Goal: Information Seeking & Learning: Compare options

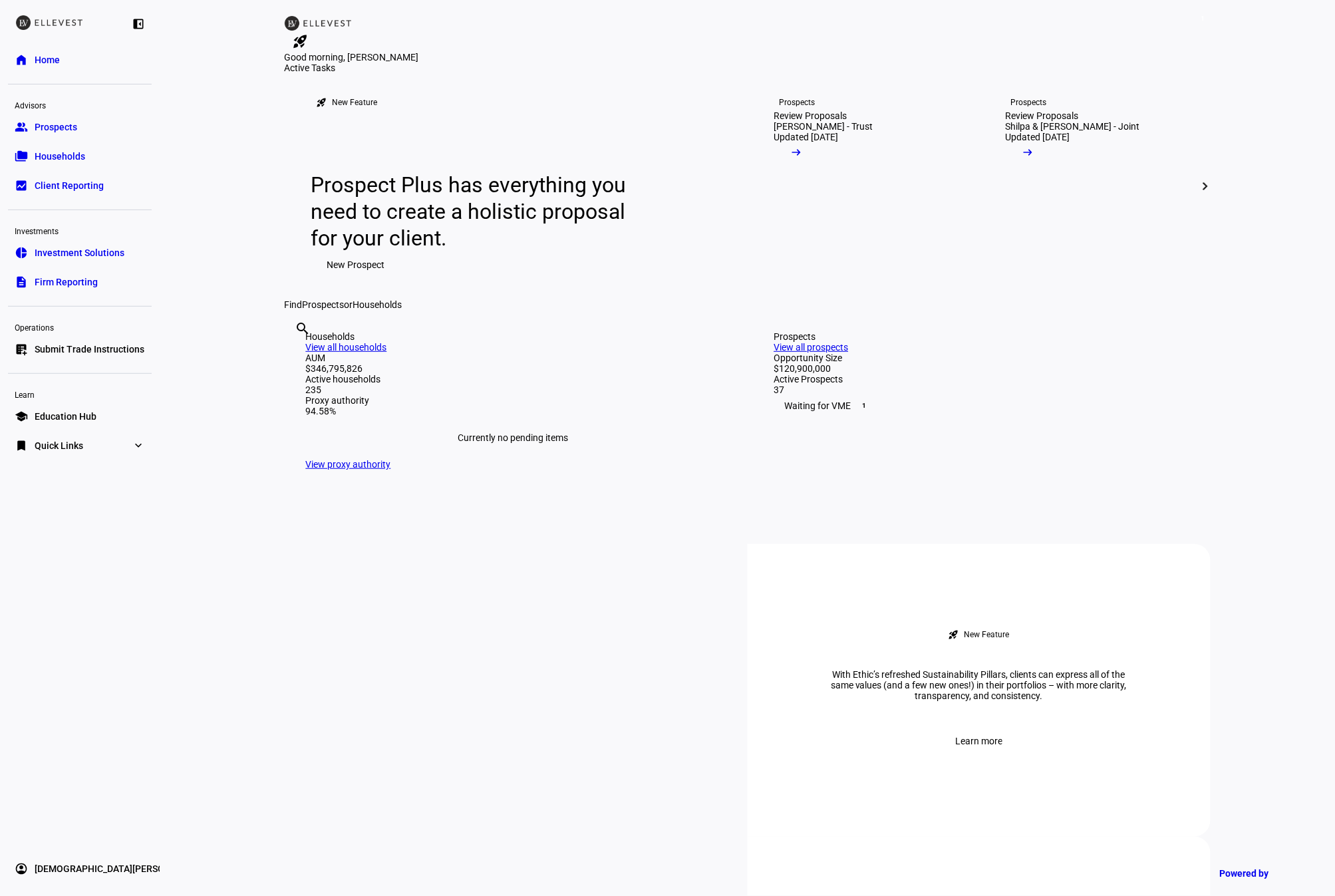
click at [298, 354] on input "text" at bounding box center [297, 346] width 3 height 16
type input "value"
click at [68, 252] on span "Investment Solutions" at bounding box center [79, 253] width 90 height 13
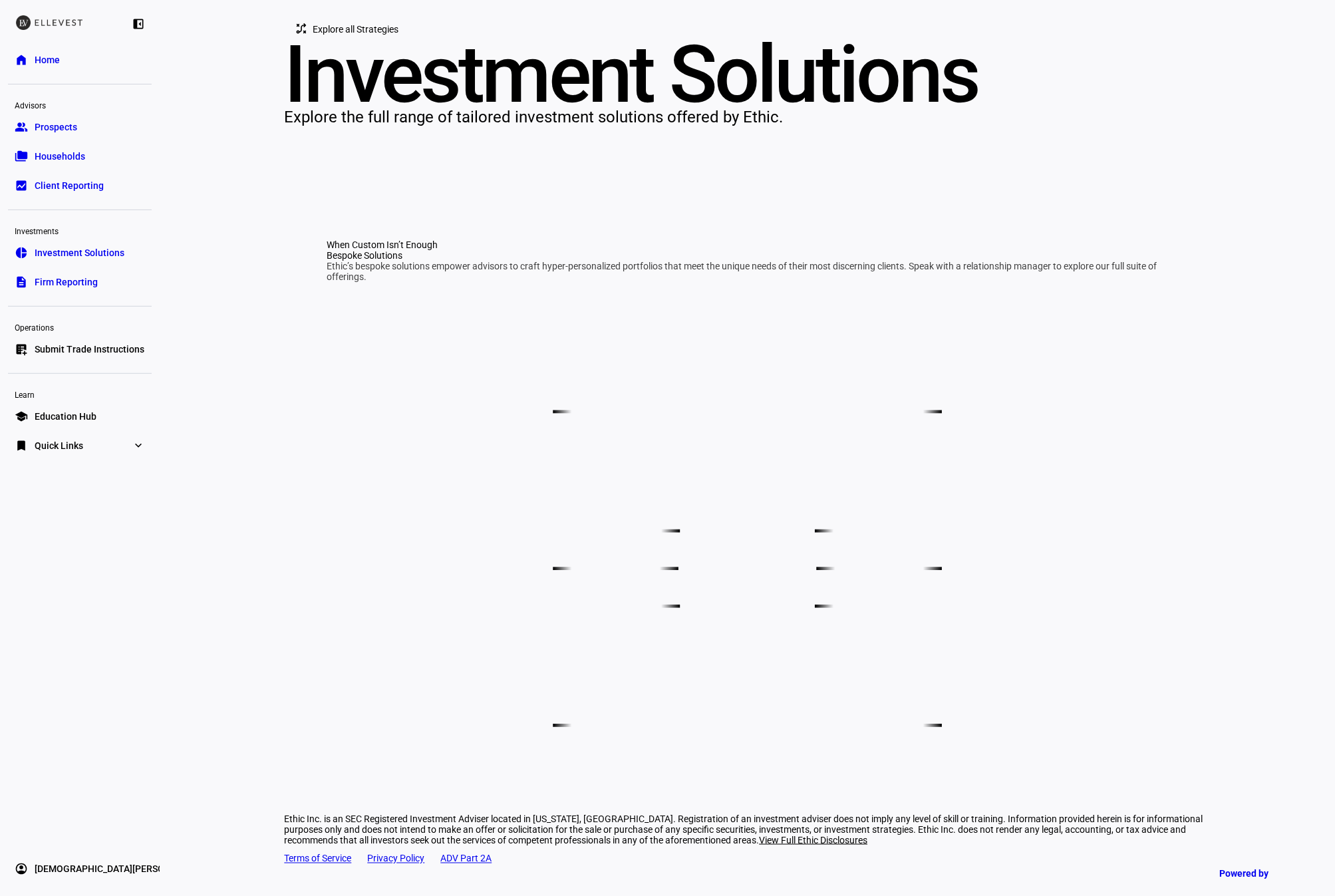
scroll to position [595, 0]
click at [60, 188] on span "Client Reporting" at bounding box center [69, 186] width 69 height 13
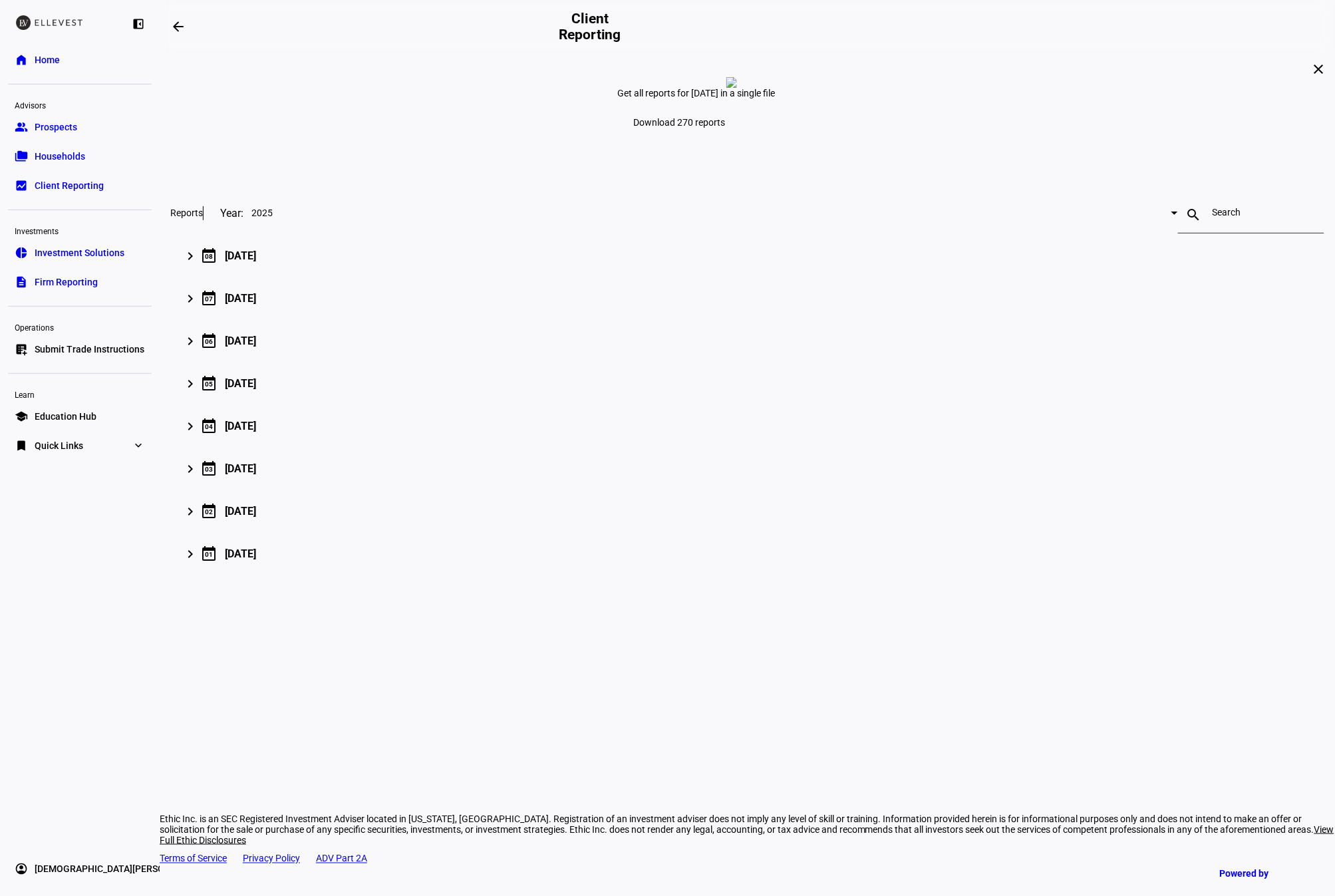
click at [74, 445] on span "Quick Links" at bounding box center [59, 446] width 48 height 13
click at [62, 156] on span "Households" at bounding box center [60, 157] width 51 height 13
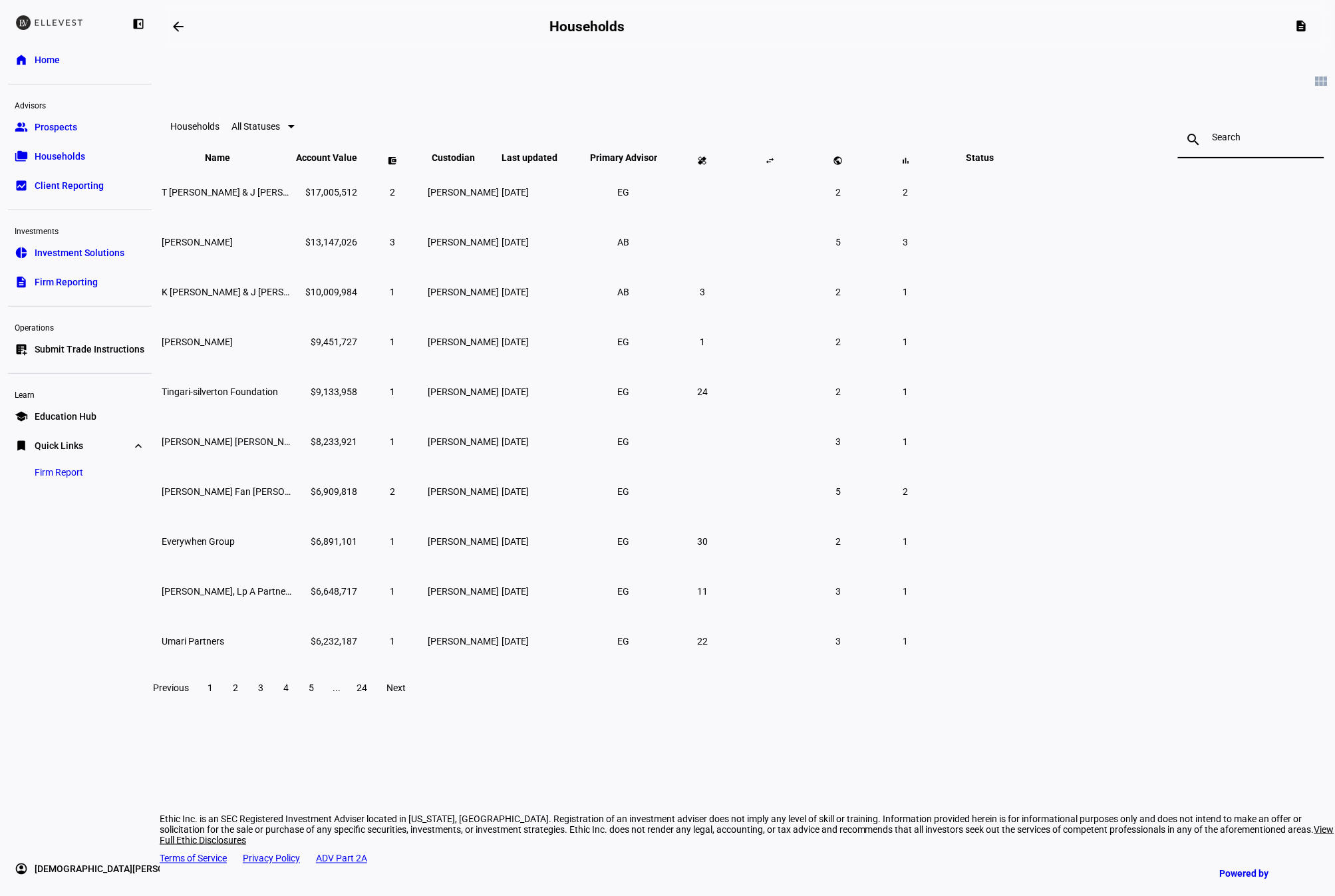
click at [1213, 136] on input at bounding box center [1252, 137] width 77 height 10
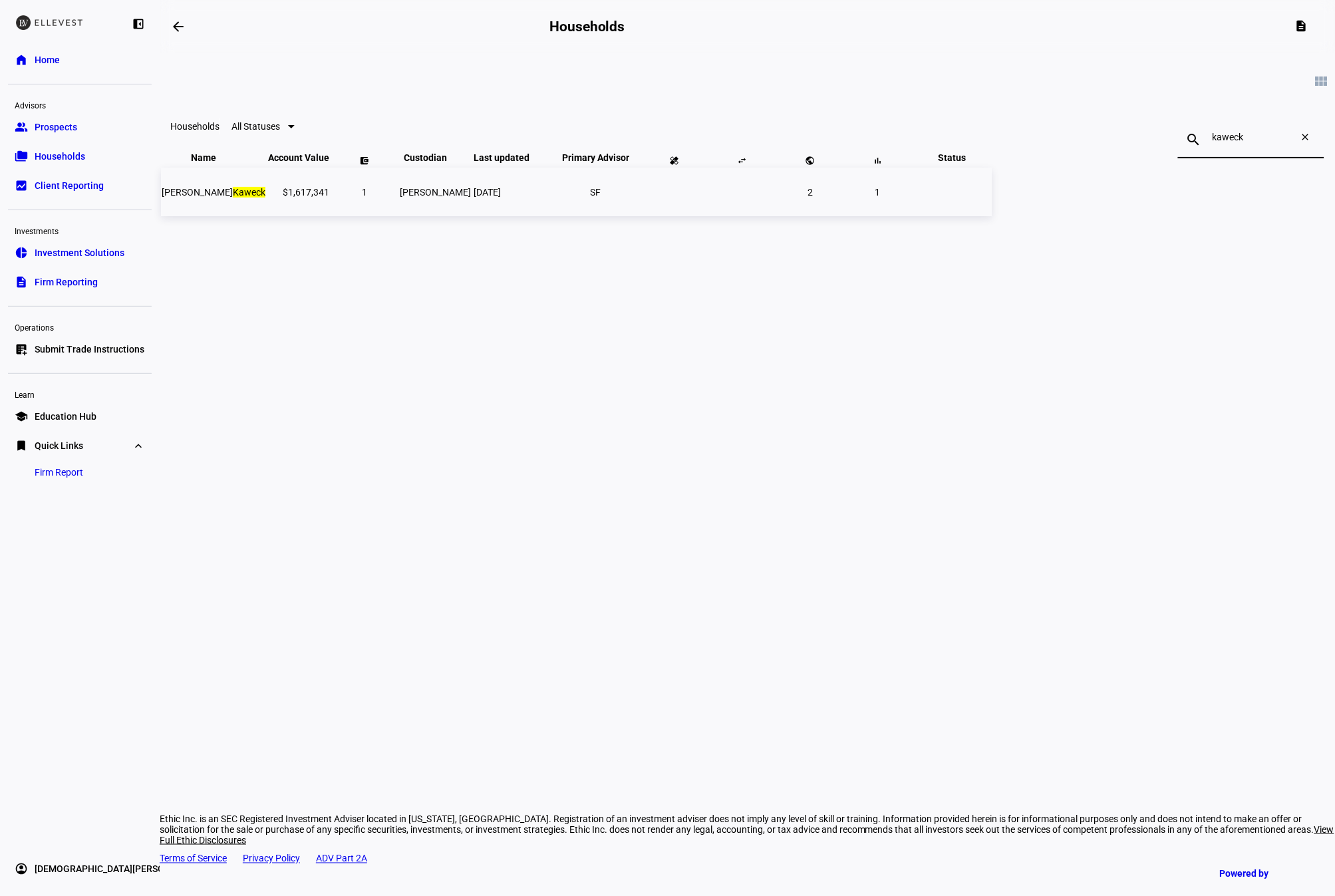
type input "kaweck"
click at [330, 216] on td "$1,617,341" at bounding box center [299, 192] width 62 height 48
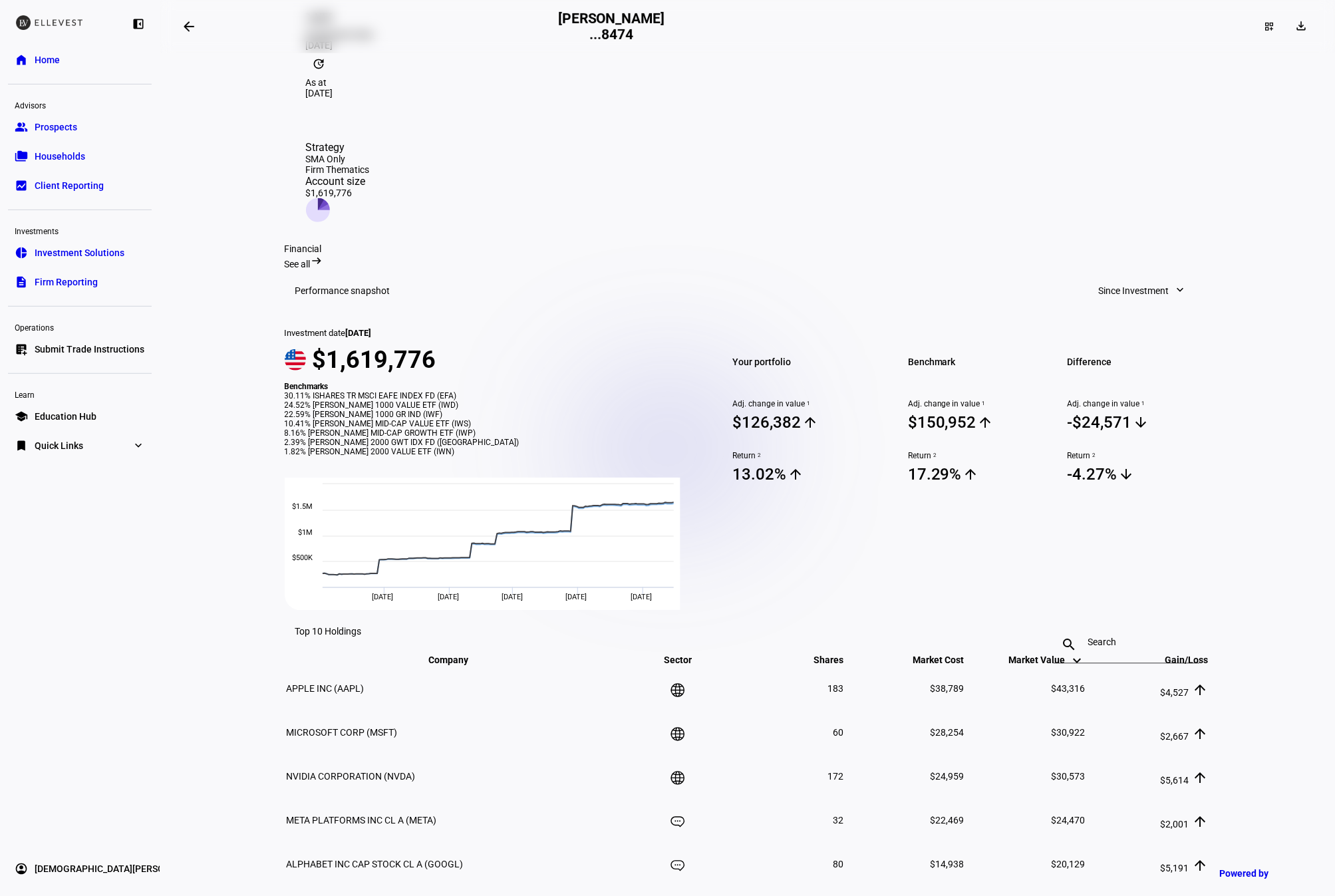
scroll to position [235, 0]
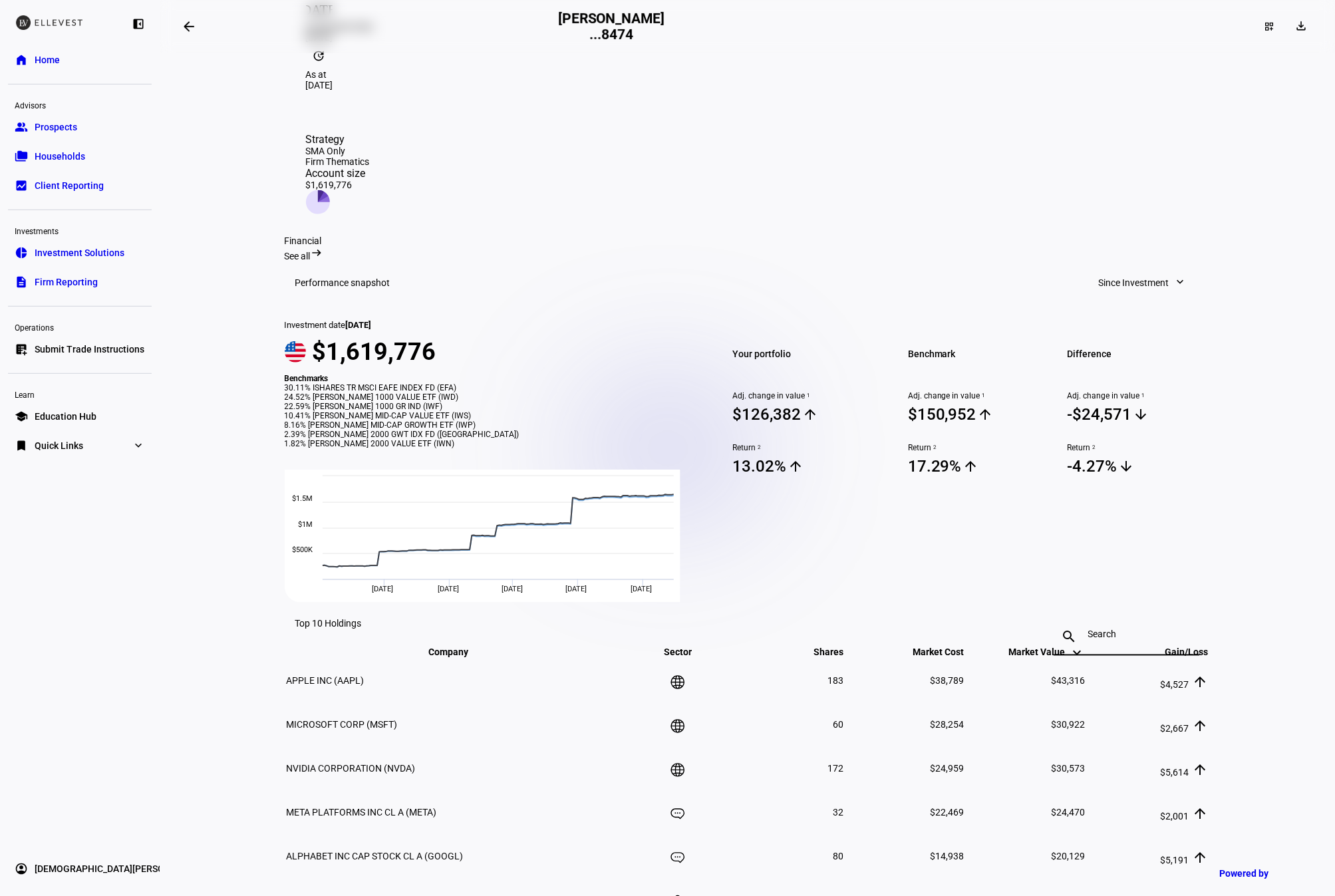
click at [1149, 640] on input at bounding box center [1127, 634] width 77 height 10
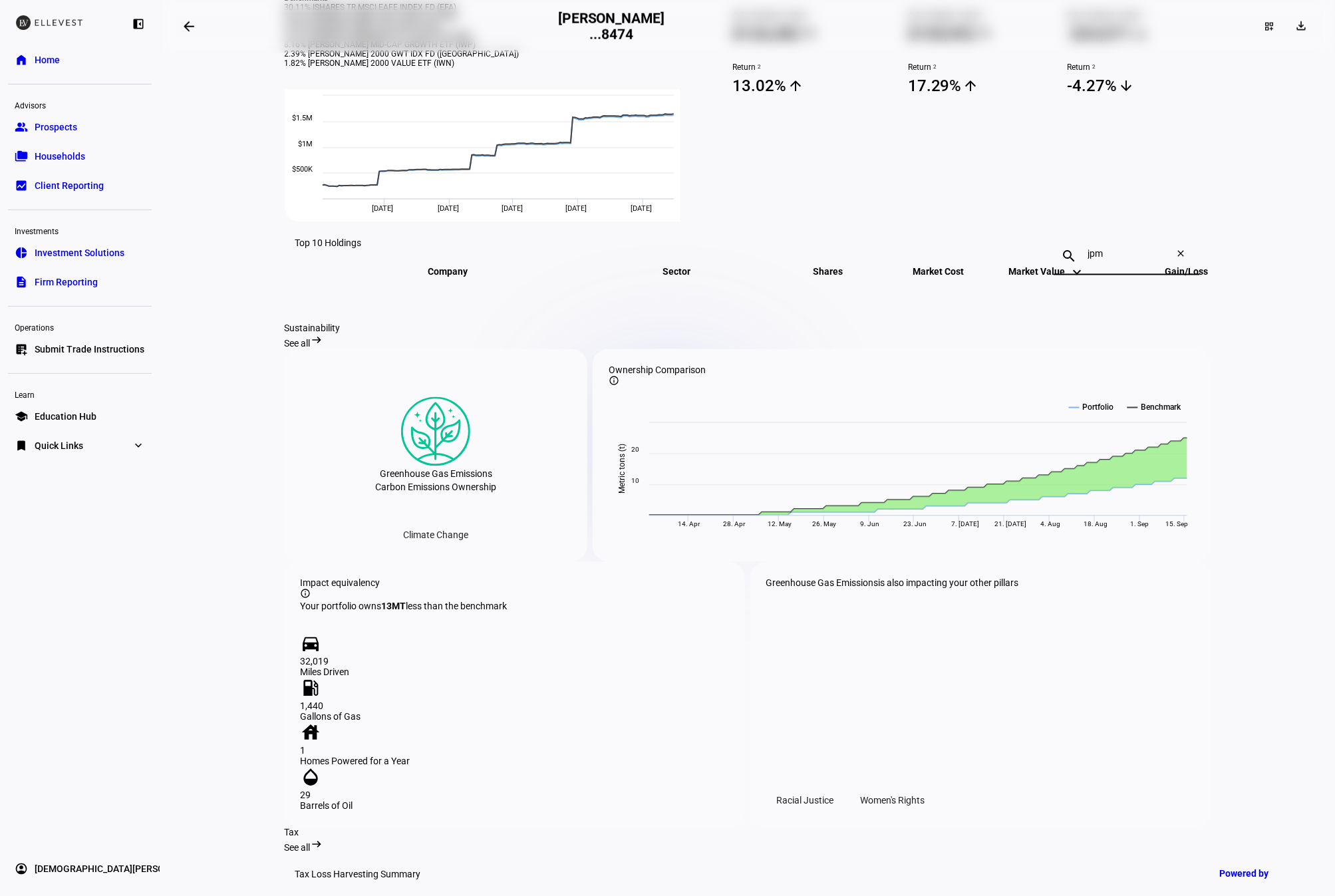
scroll to position [860, 0]
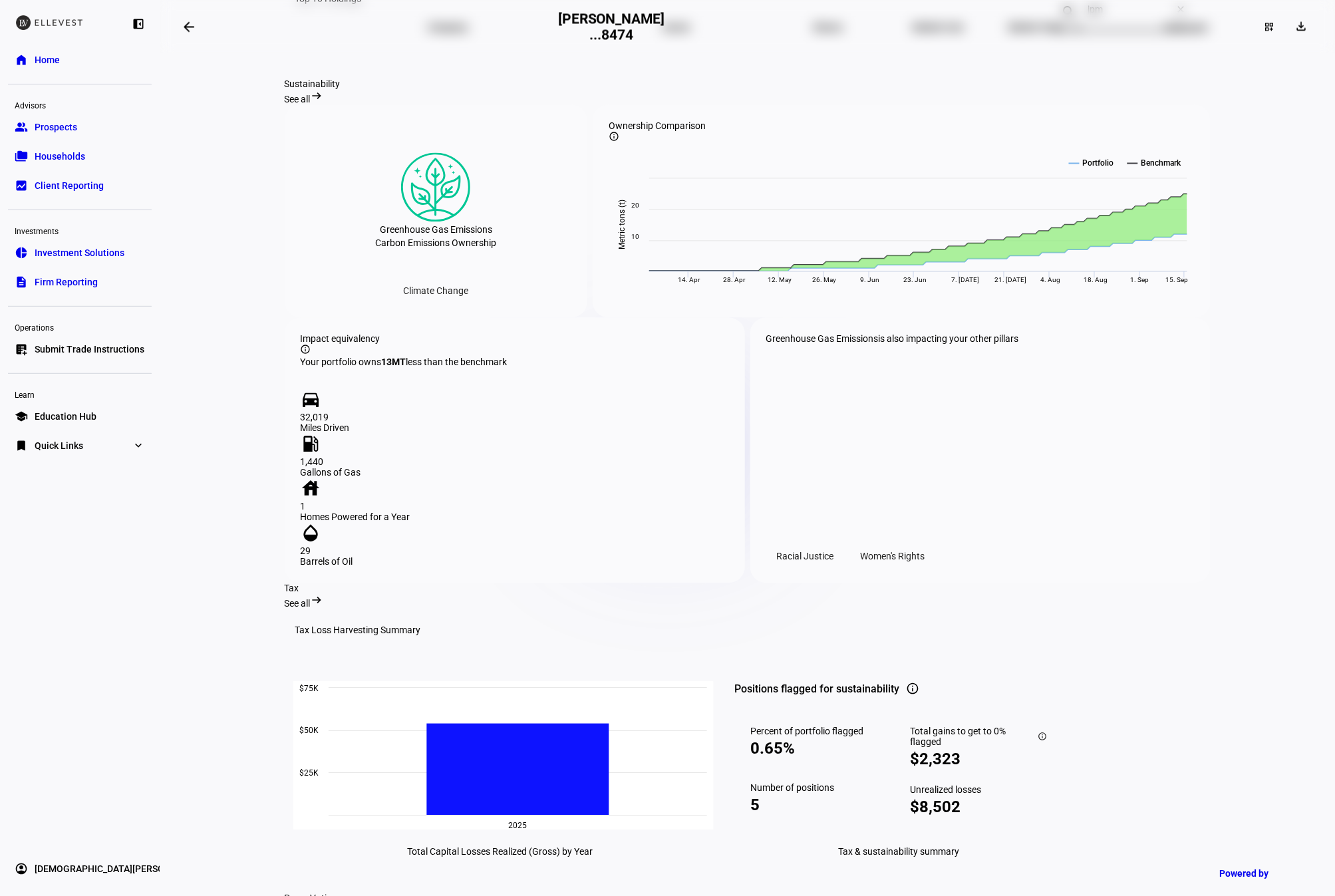
type input "jpm"
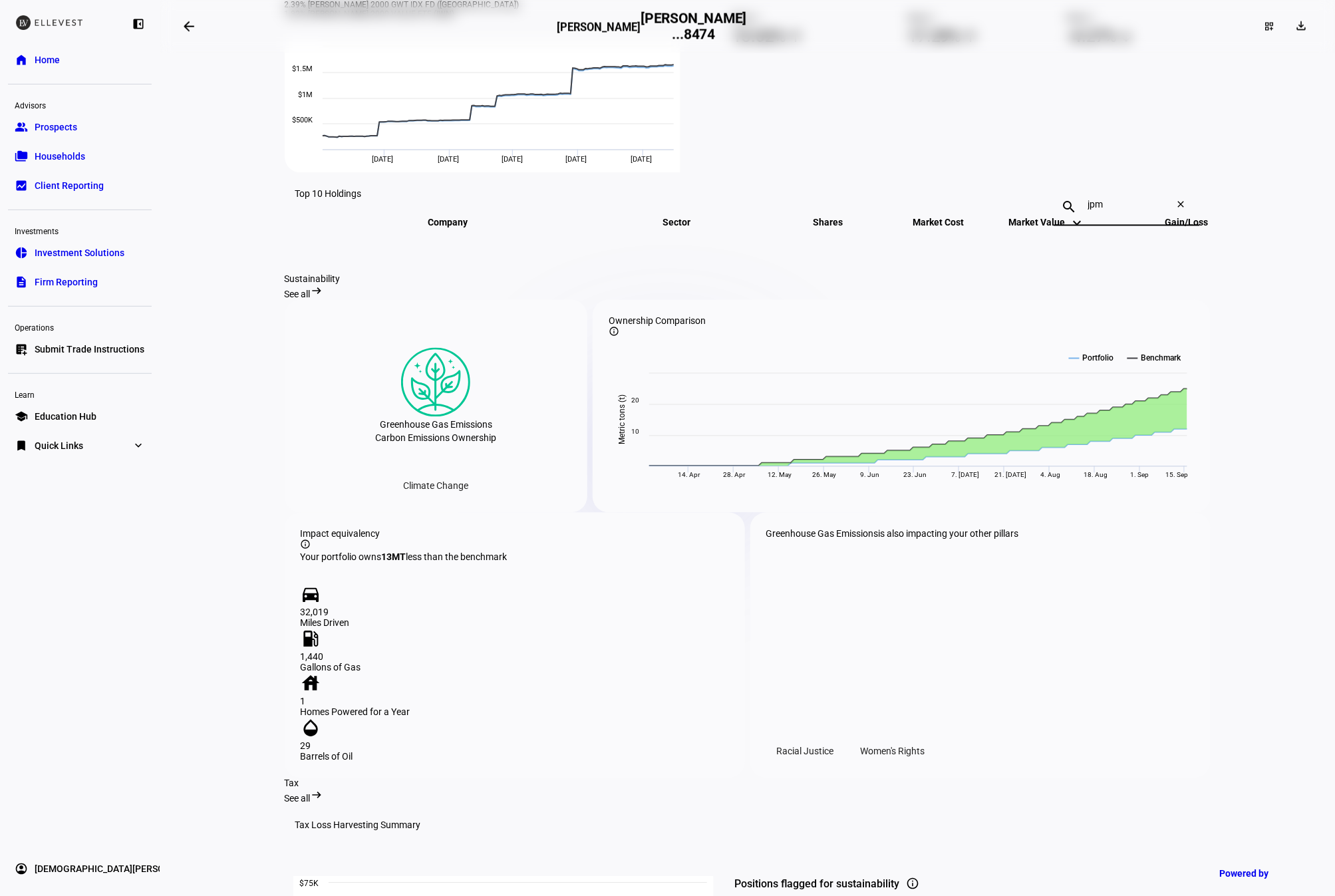
scroll to position [671, 0]
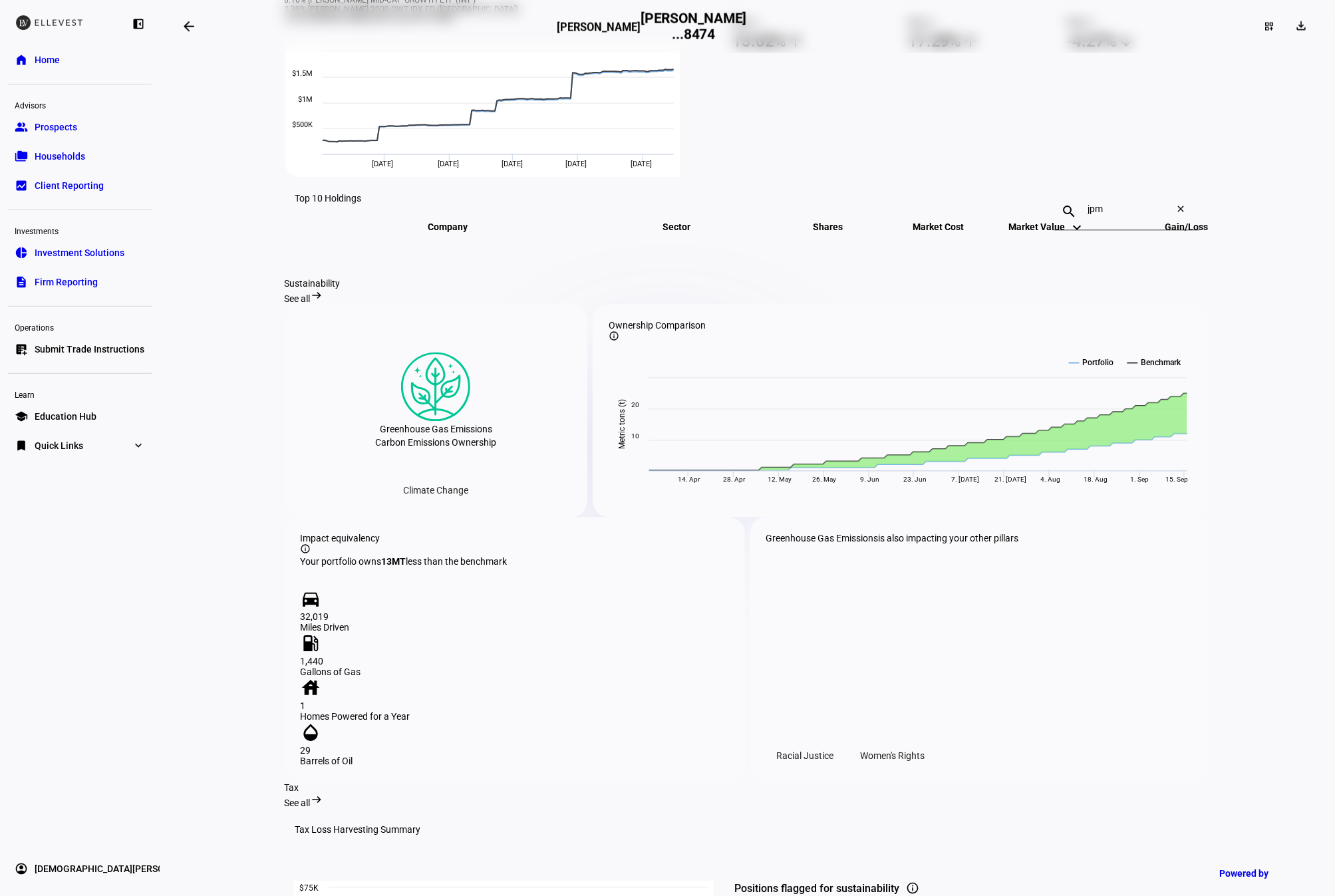
click at [1183, 231] on div "search jpm close" at bounding box center [1127, 212] width 146 height 37
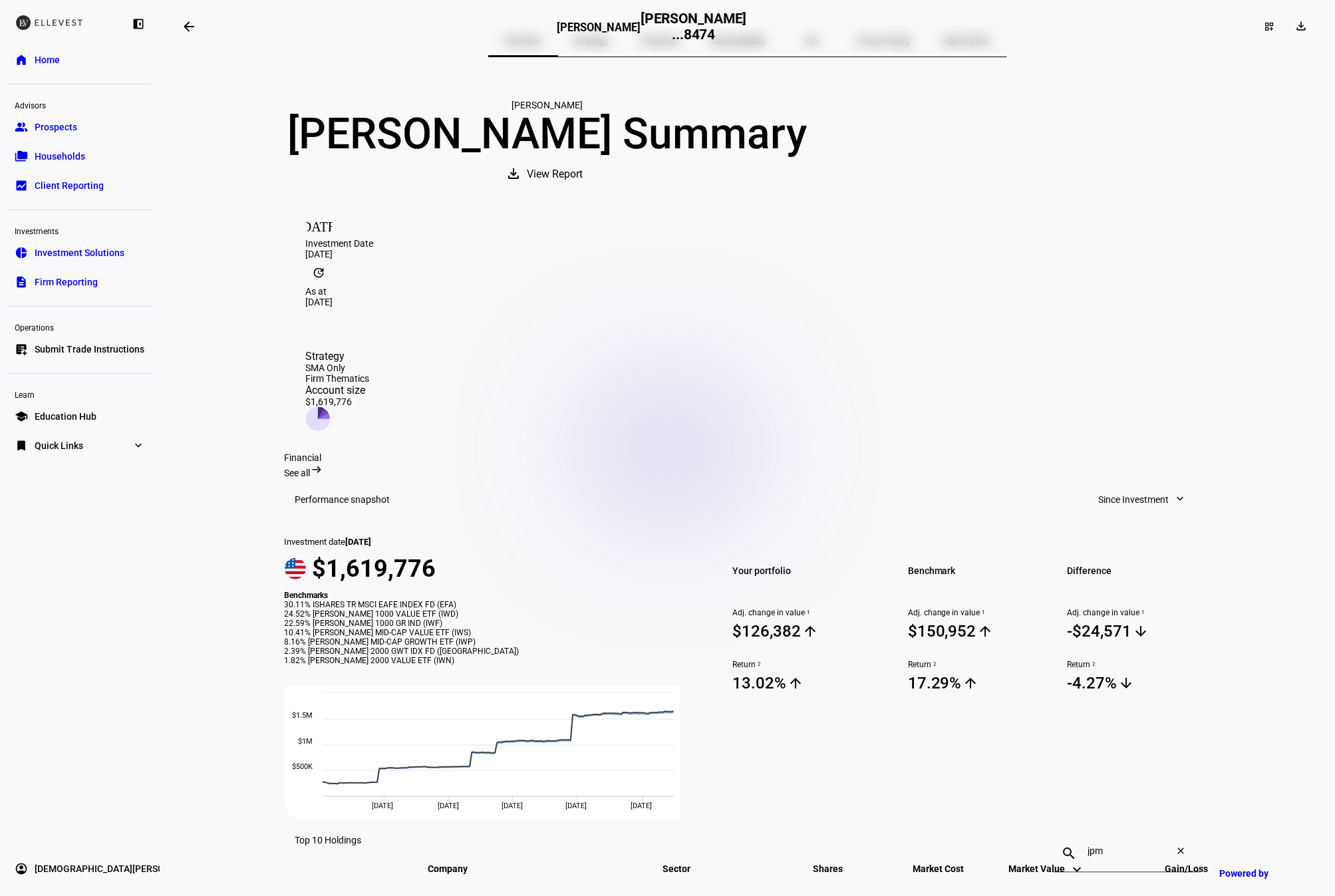
scroll to position [0, 0]
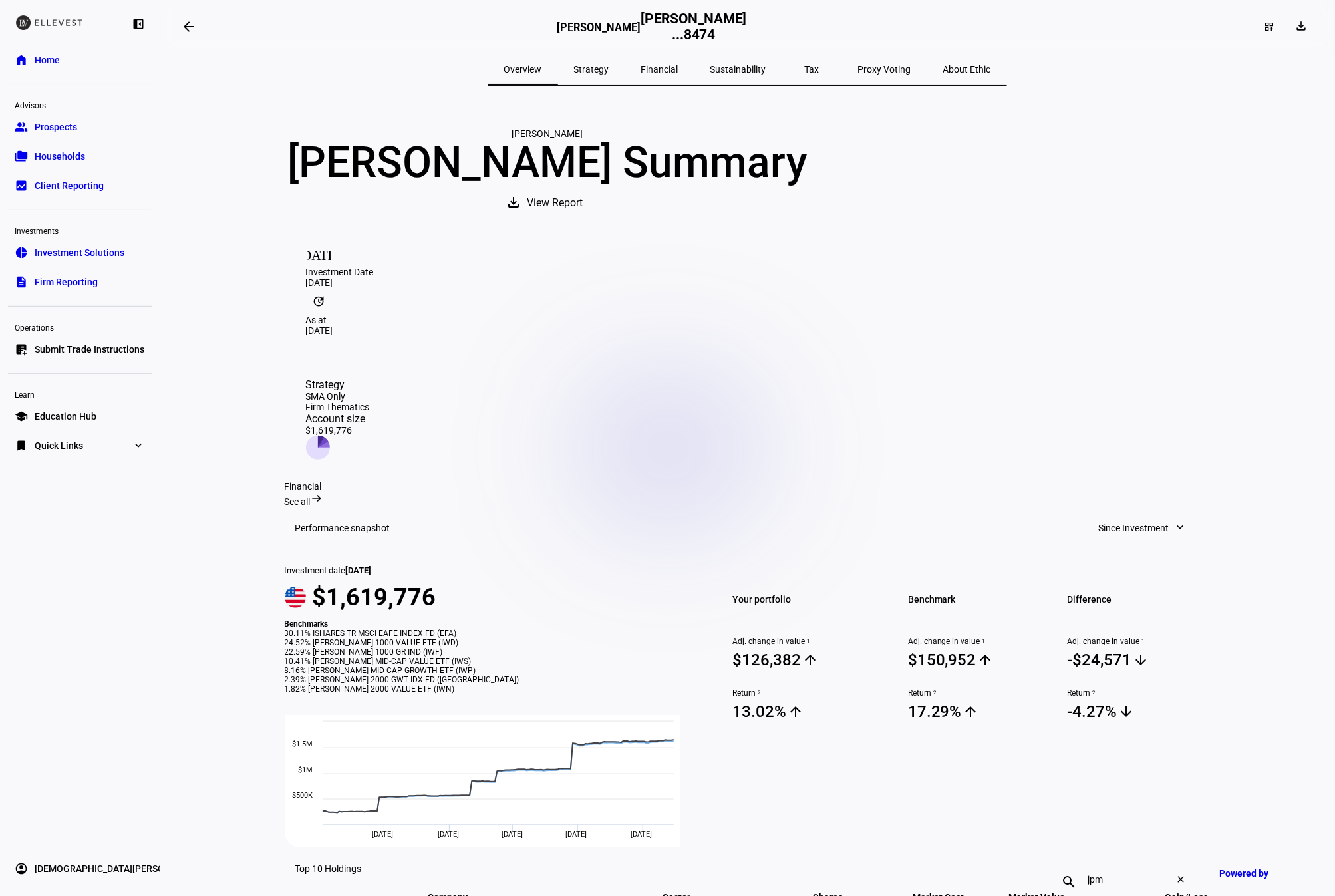
click at [609, 72] on span "Strategy" at bounding box center [591, 69] width 35 height 10
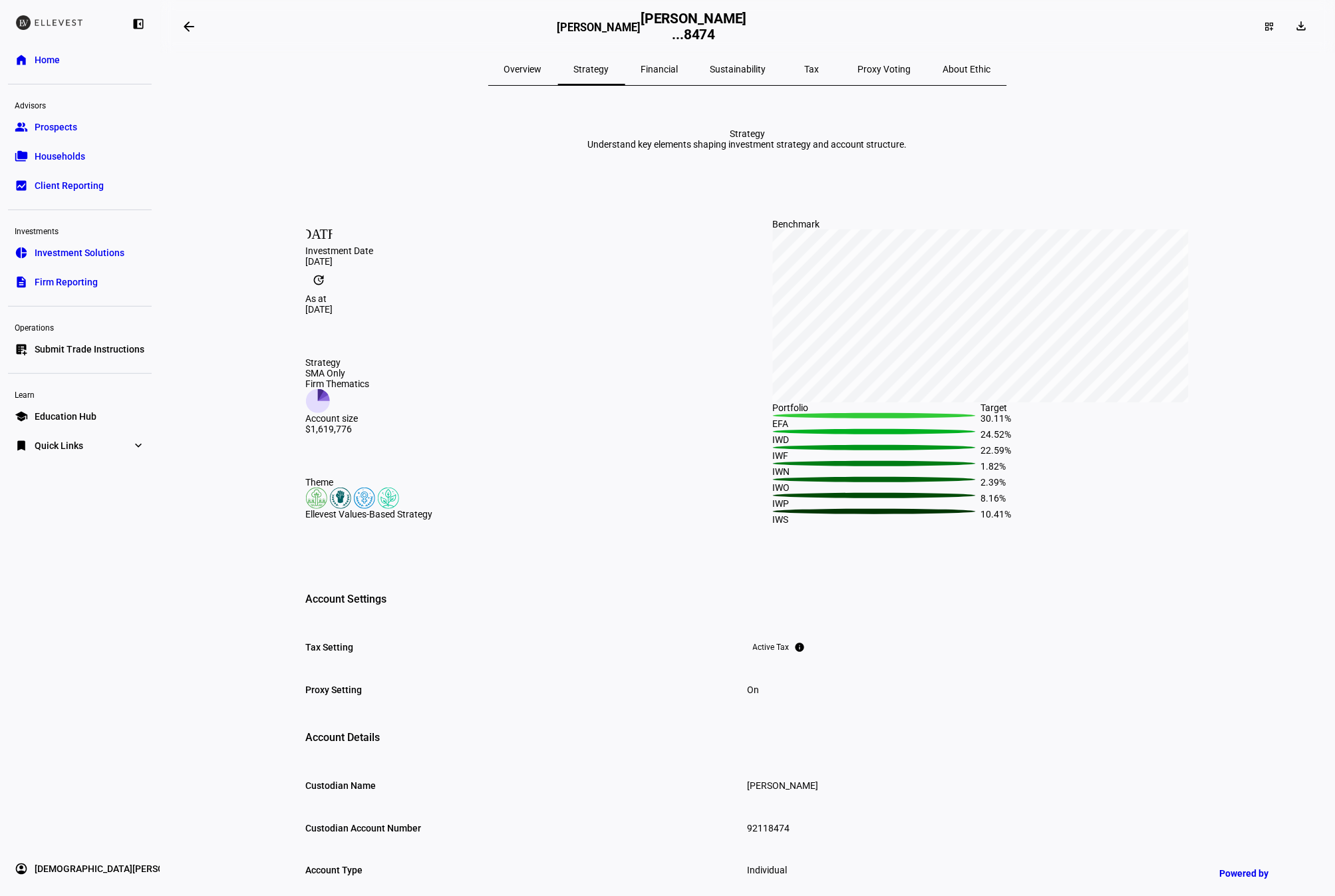
click at [730, 68] on span "Sustainability" at bounding box center [738, 69] width 56 height 10
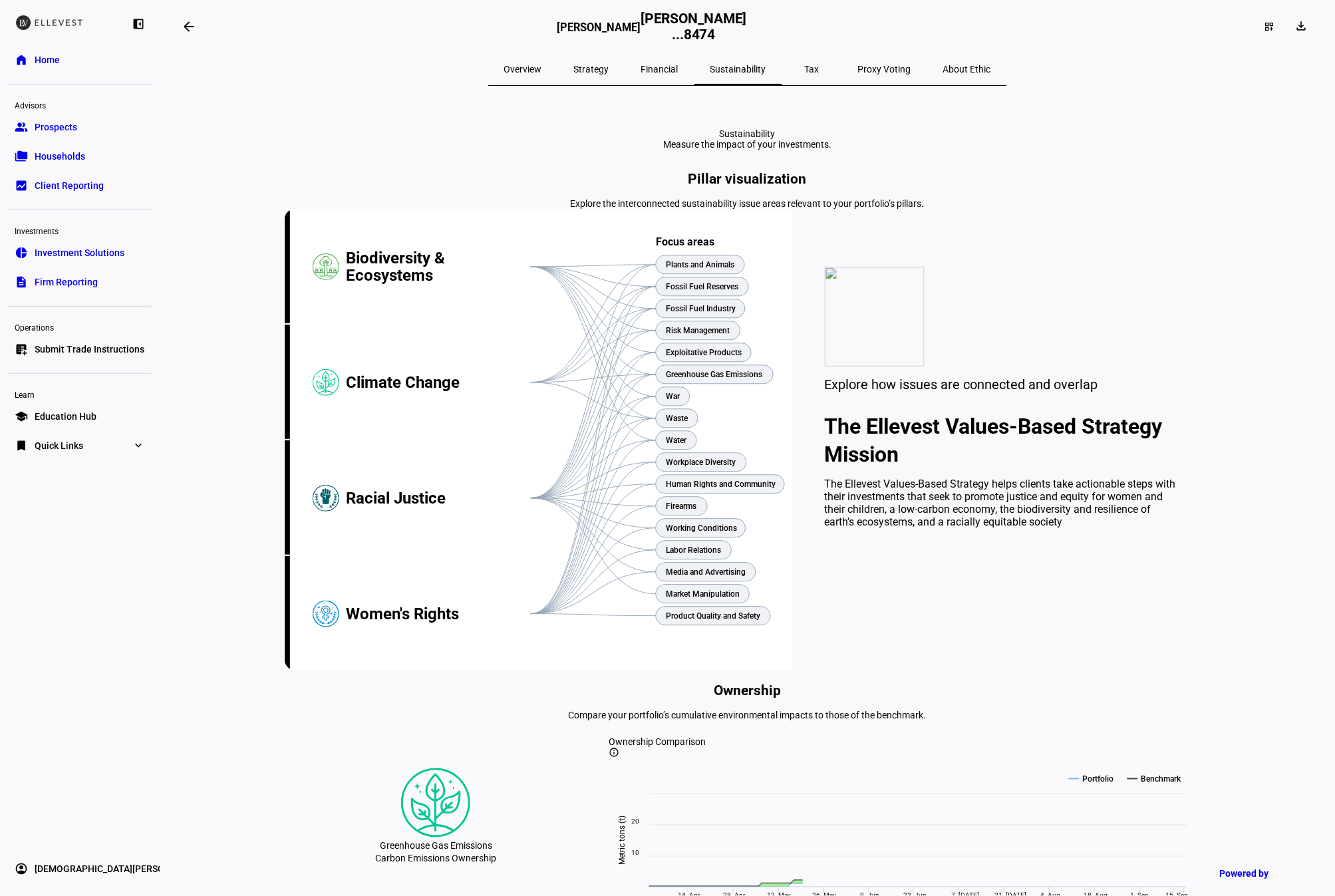
click at [808, 75] on div "Tax" at bounding box center [812, 69] width 60 height 32
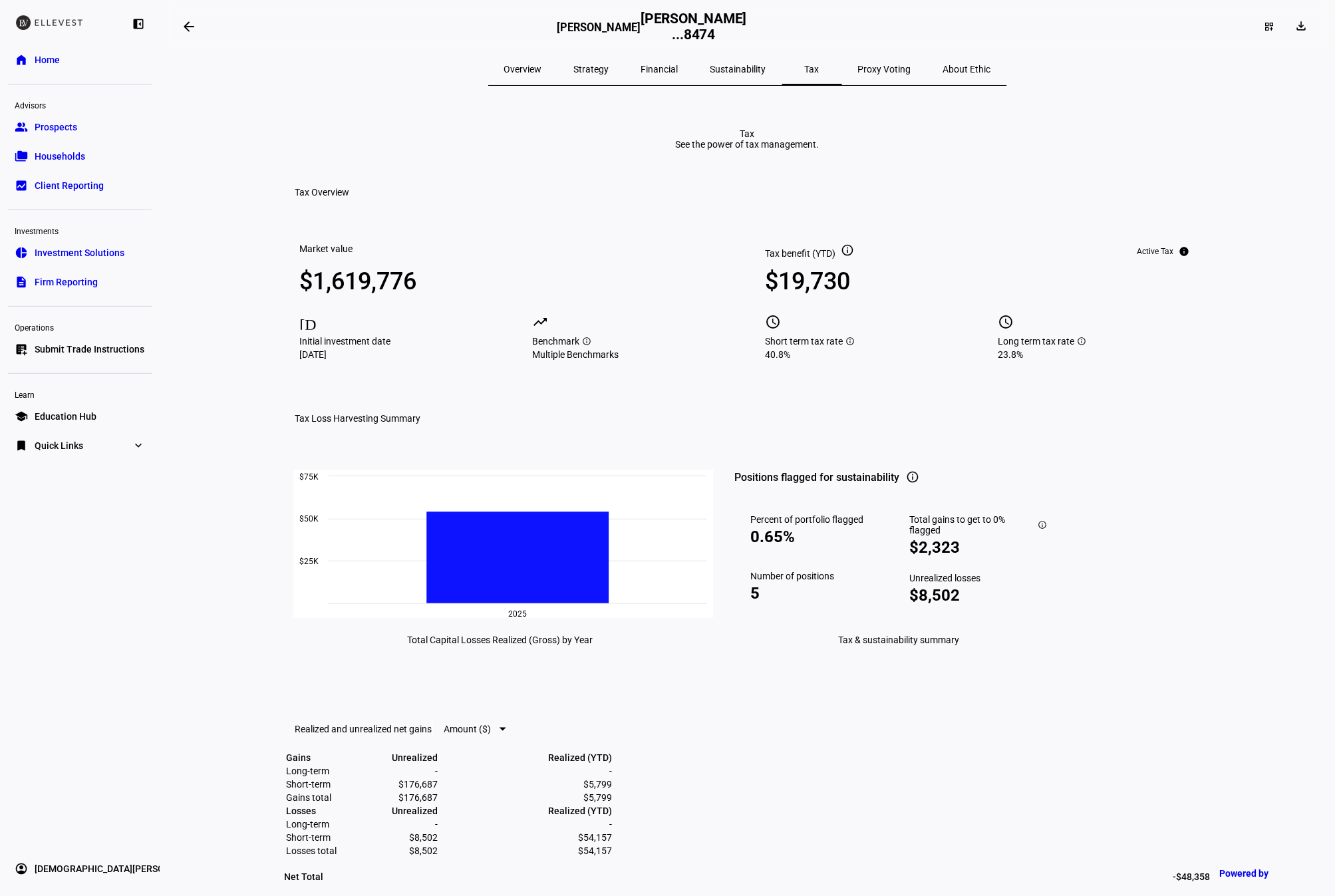
click at [858, 68] on span "Proxy Voting" at bounding box center [885, 69] width 53 height 10
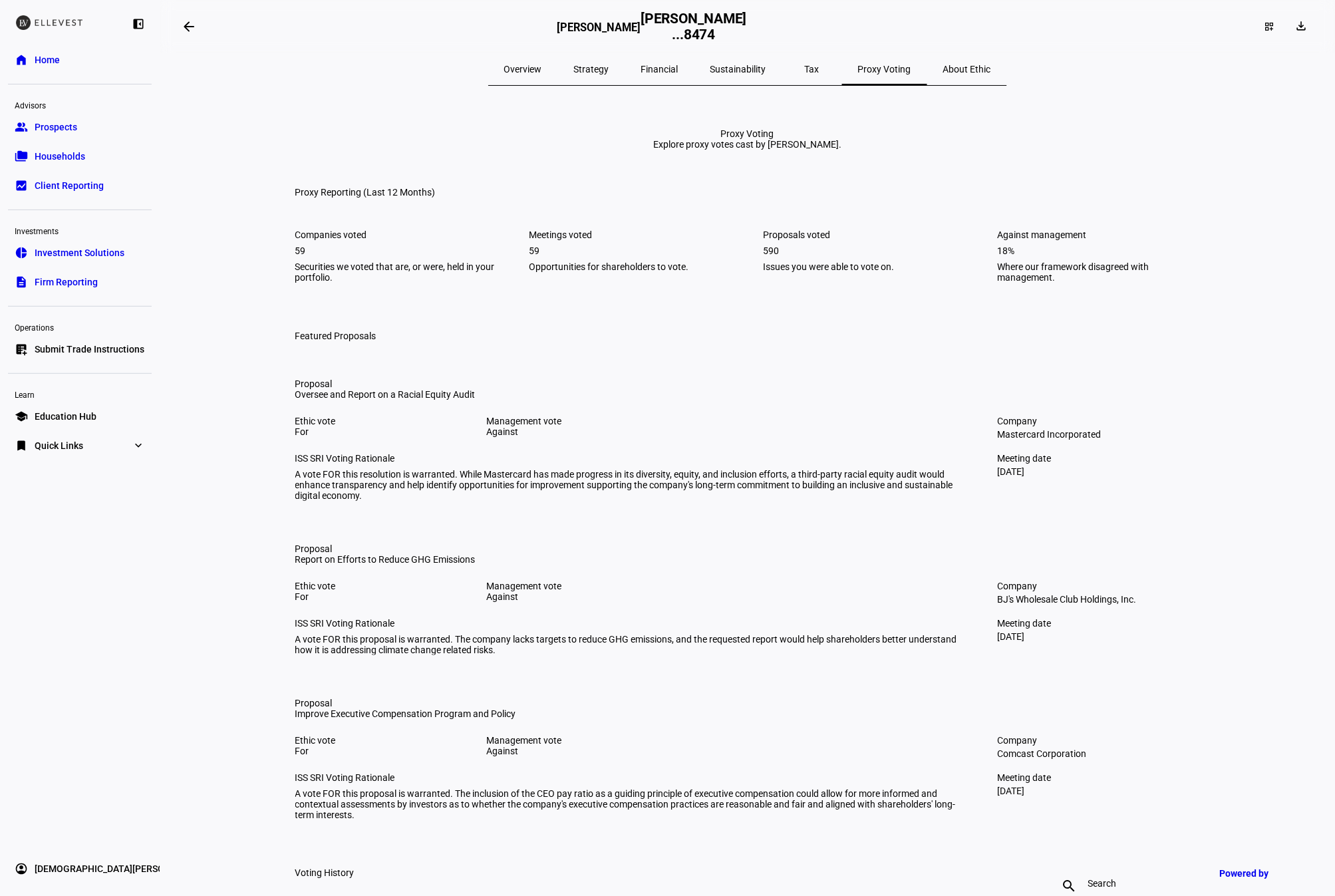
click at [517, 74] on eth-page-nav "Overview Strategy Financial Sustainability Tax Proxy Voting About Ethic" at bounding box center [747, 70] width 926 height 33
click at [62, 250] on span "Investment Solutions" at bounding box center [79, 253] width 90 height 13
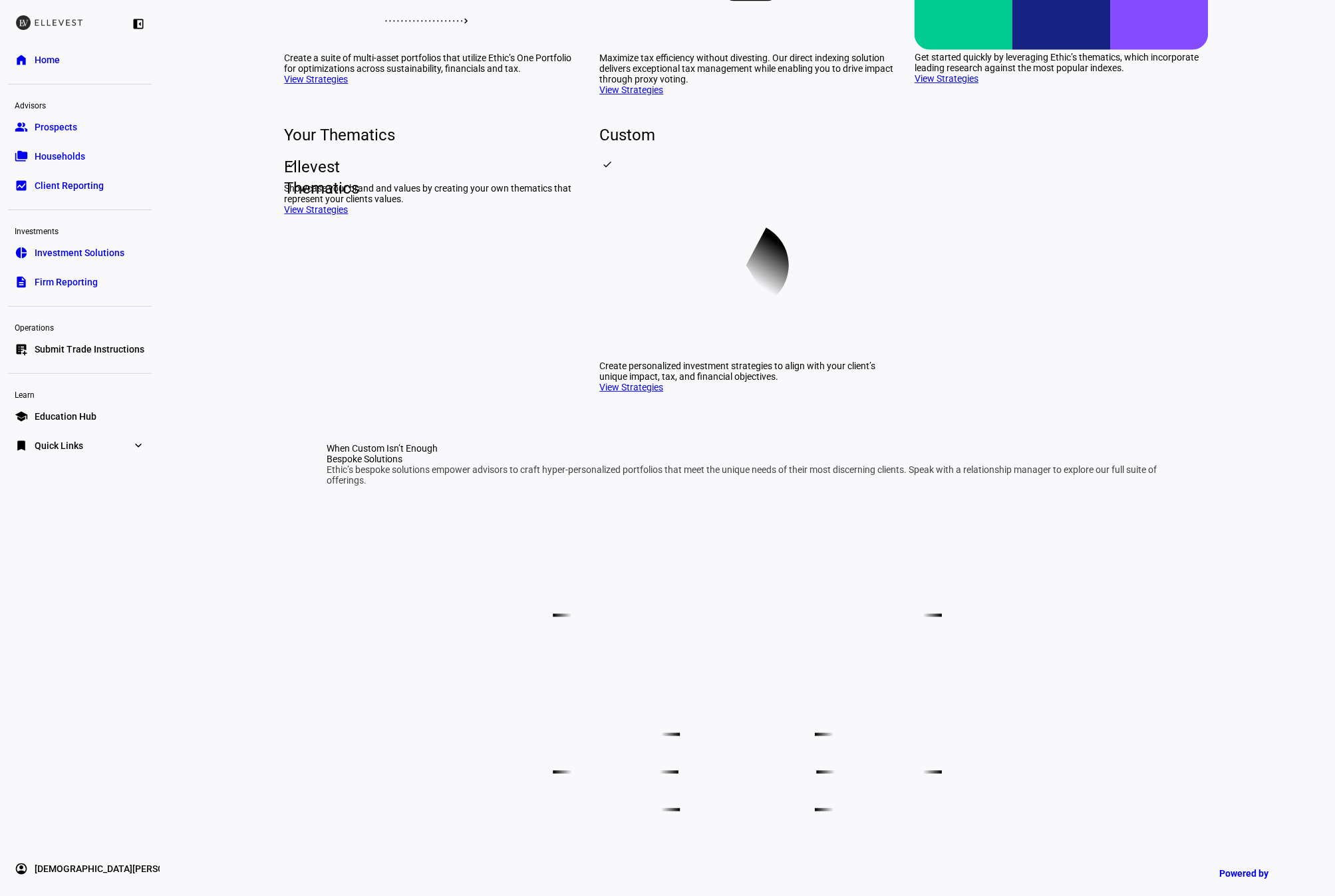
scroll to position [310, 0]
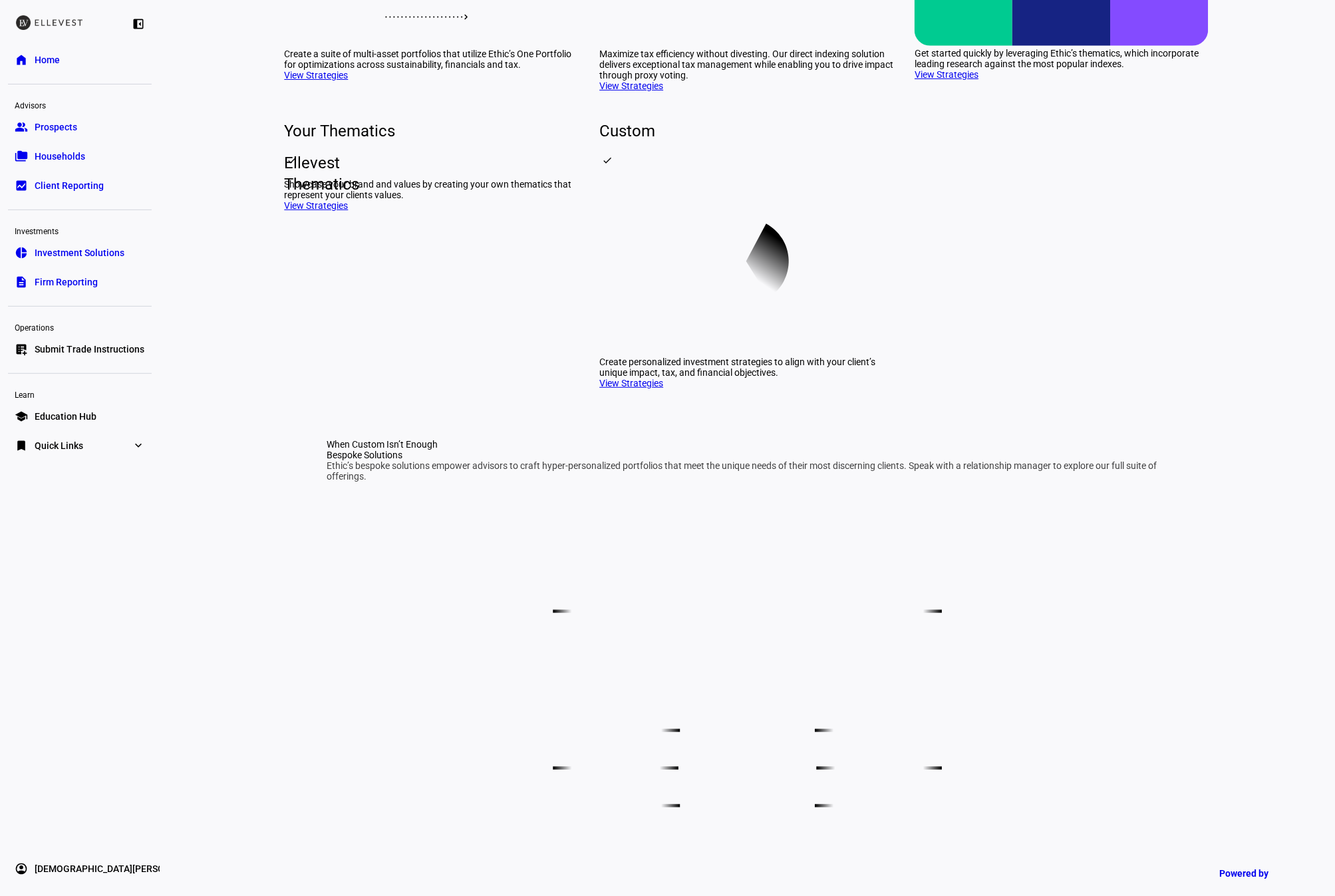
click at [296, 195] on span "Ellevest Thematics" at bounding box center [285, 173] width 22 height 42
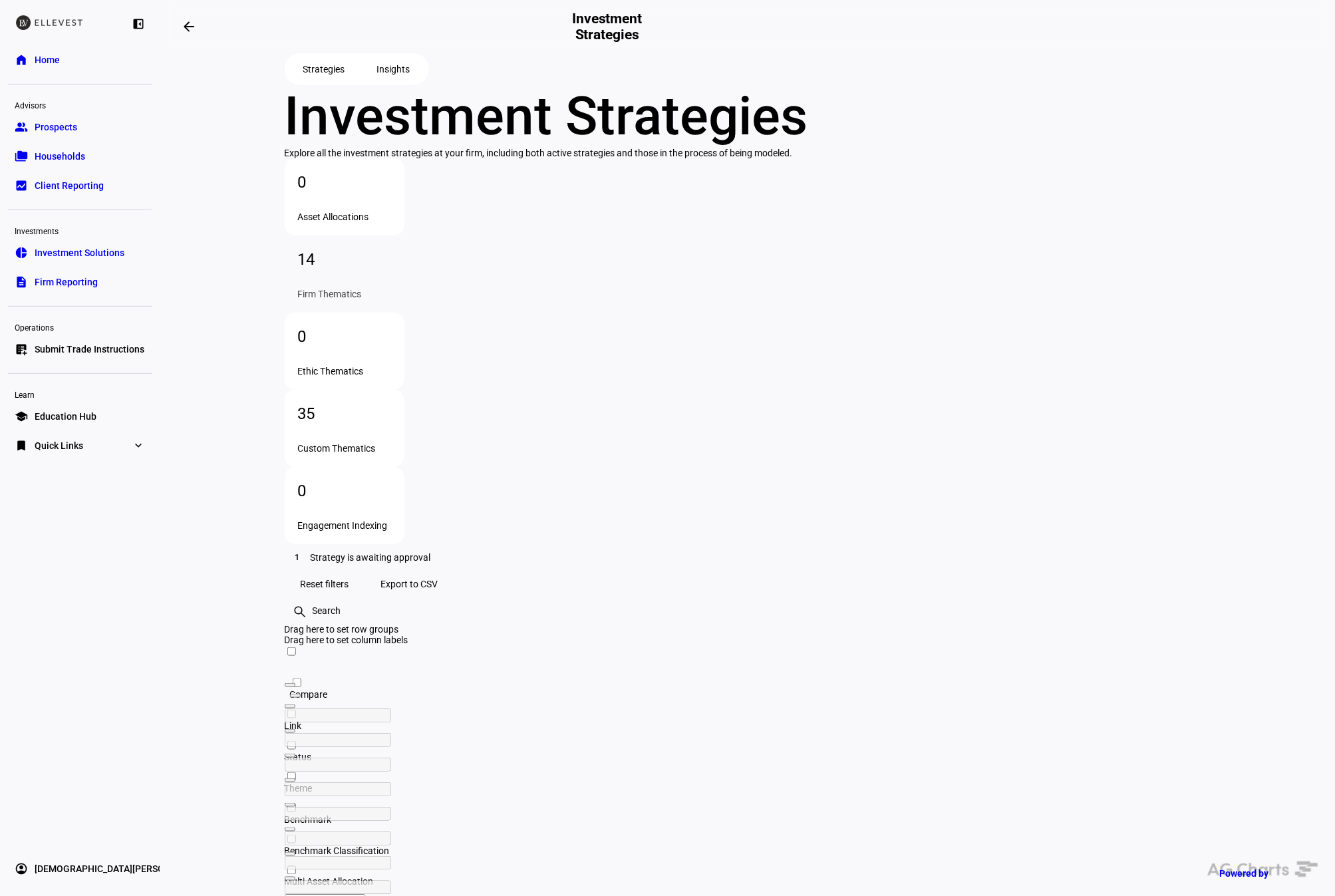
click at [466, 733] on div at bounding box center [375, 740] width 181 height 14
type input "valu"
checkbox input "false"
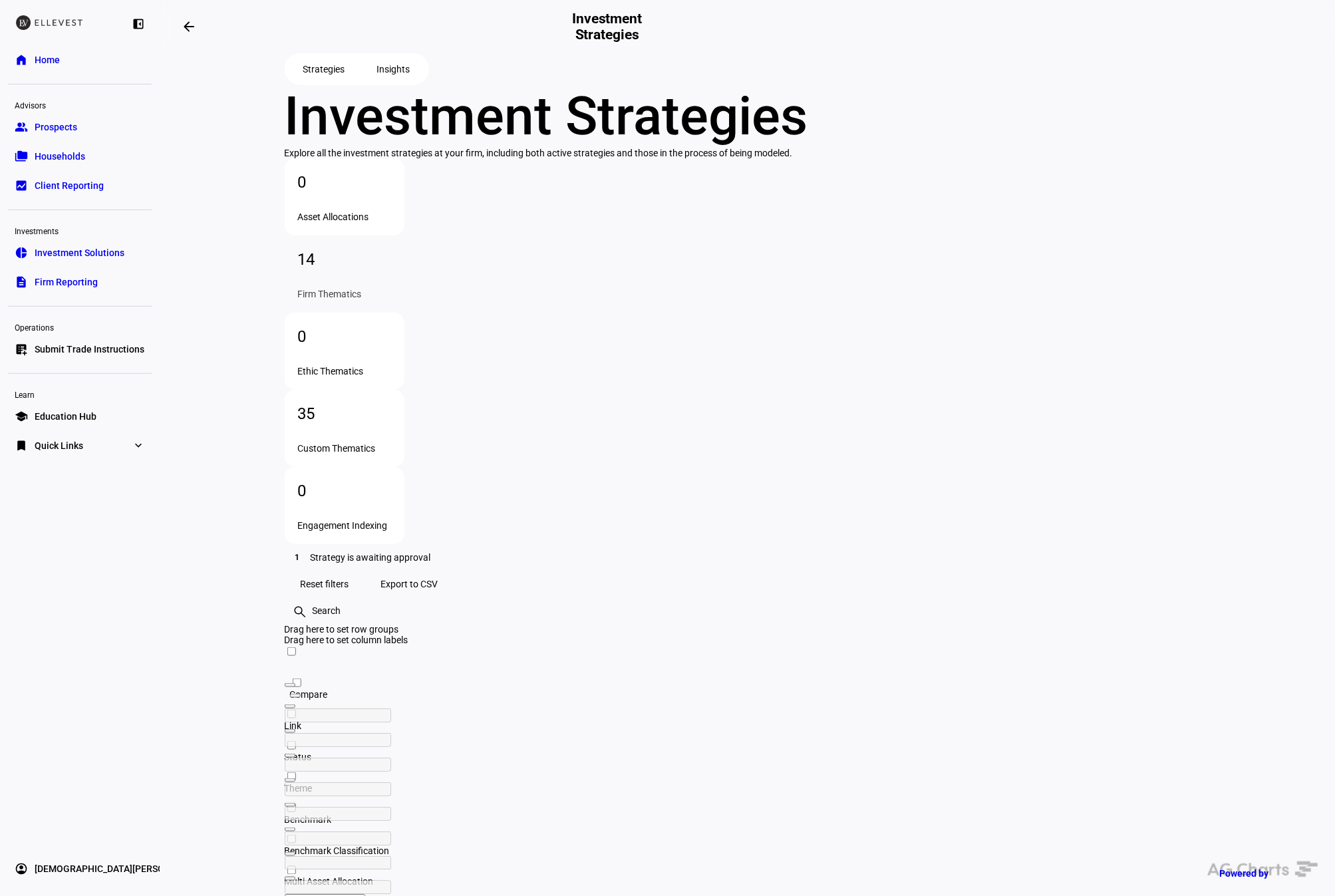
type input "(10) Sustainable Agriculture,Clean Water,Women's Rights,Climate Change,Intentio…"
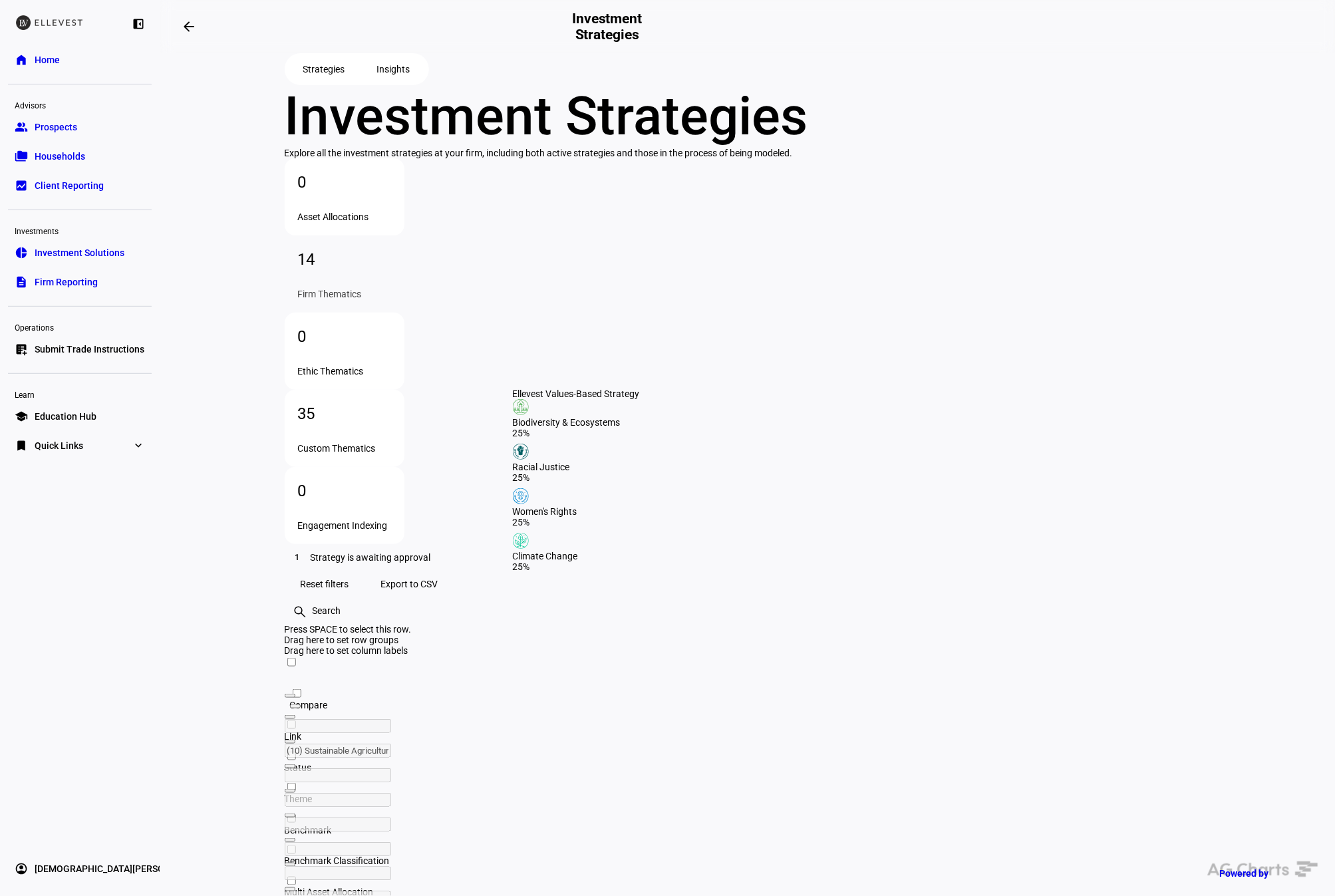
drag, startPoint x: 570, startPoint y: 605, endPoint x: 559, endPoint y: 604, distance: 11.0
checkbox input "true"
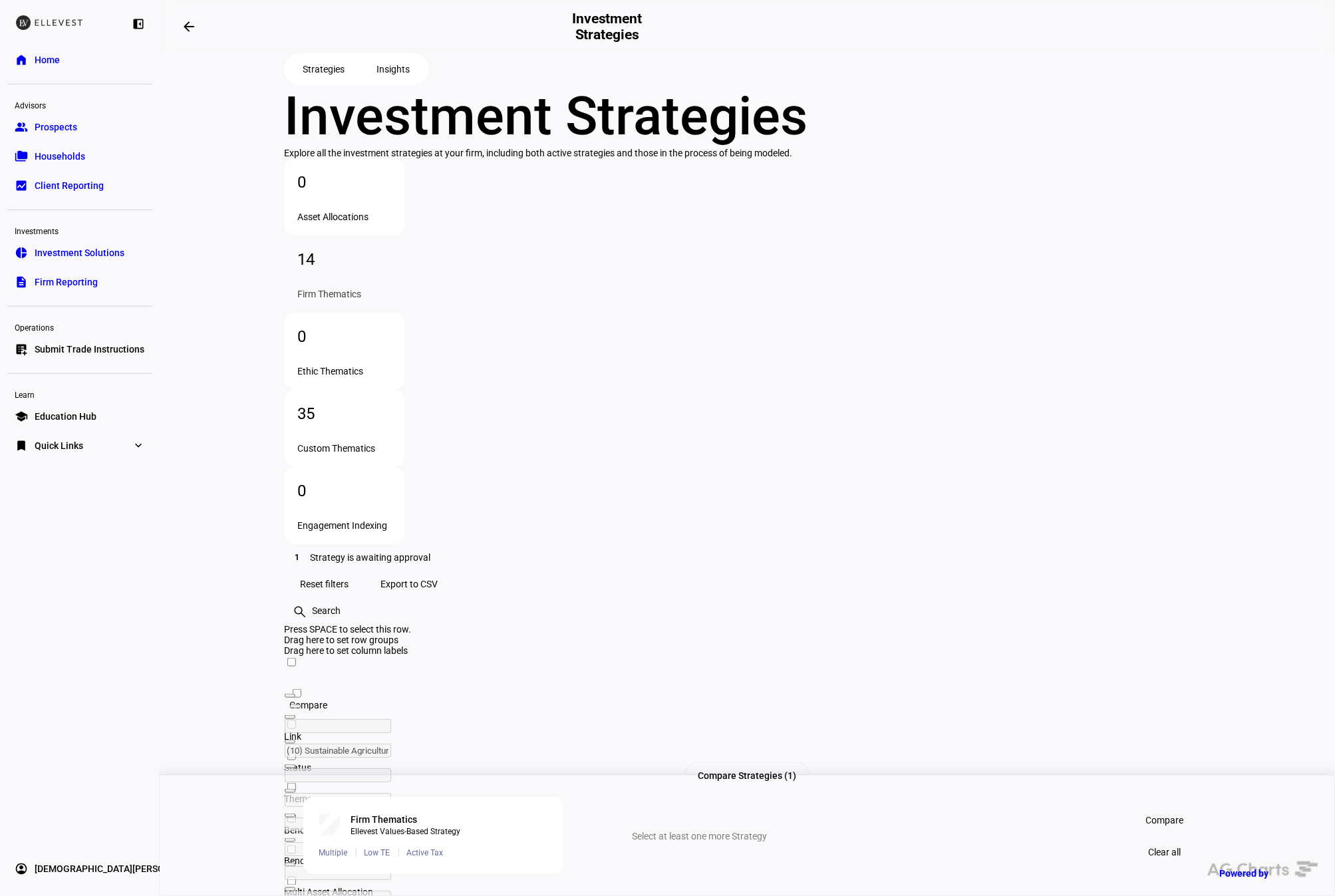
checkbox input "true"
click at [1186, 819] on span at bounding box center [1166, 820] width 70 height 27
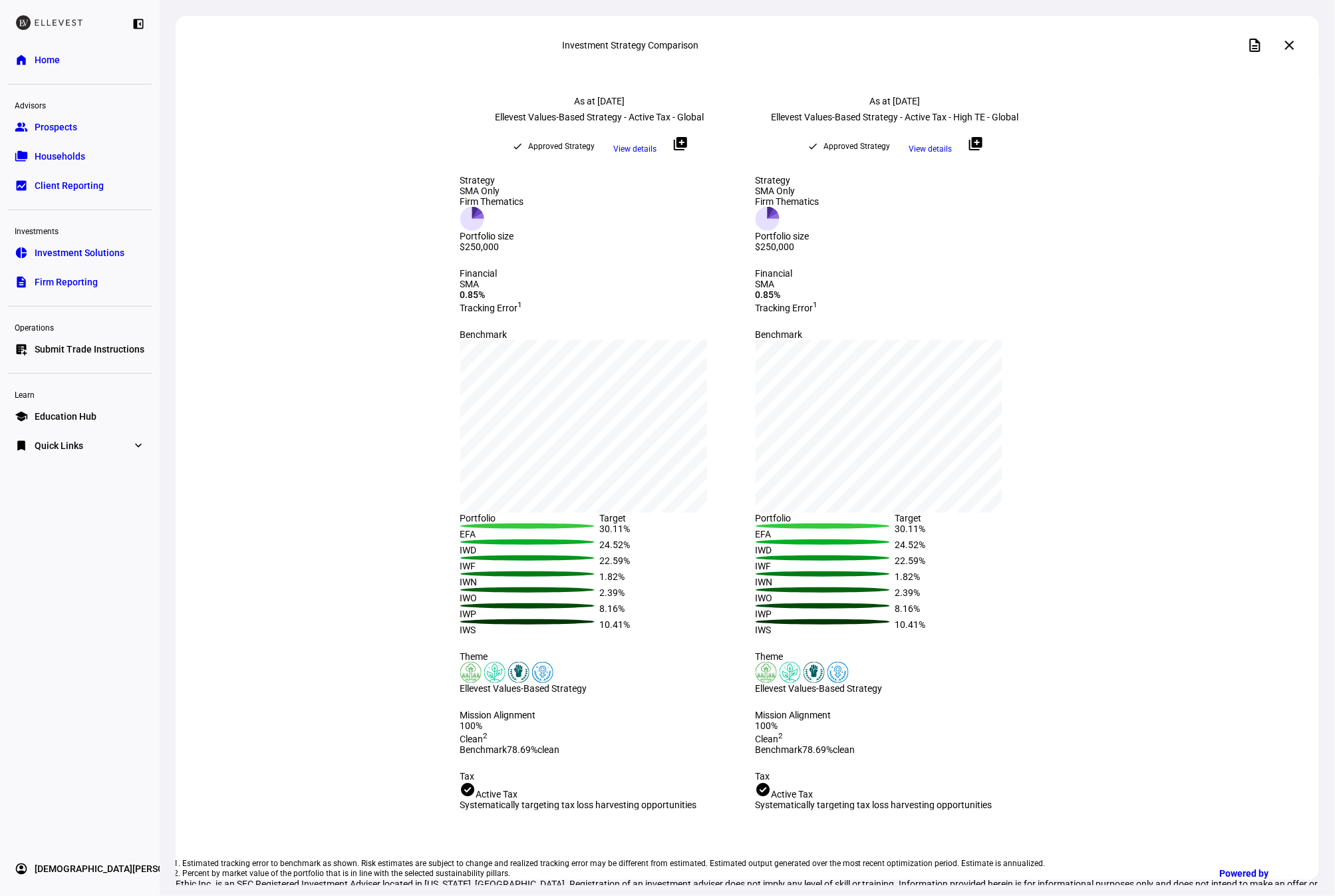
click at [645, 159] on span "View details" at bounding box center [635, 149] width 43 height 20
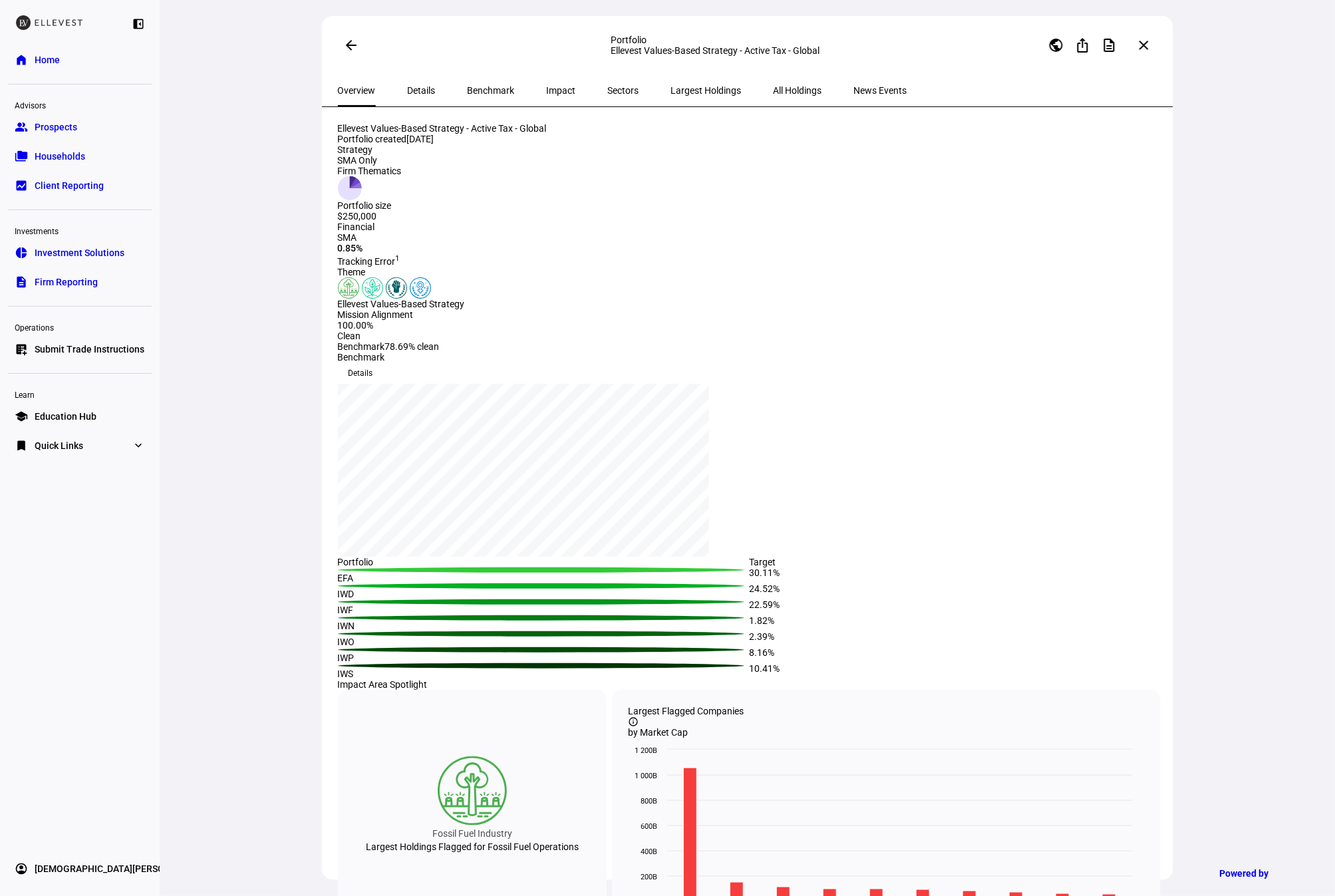
click at [774, 93] on span "All Holdings" at bounding box center [798, 91] width 48 height 10
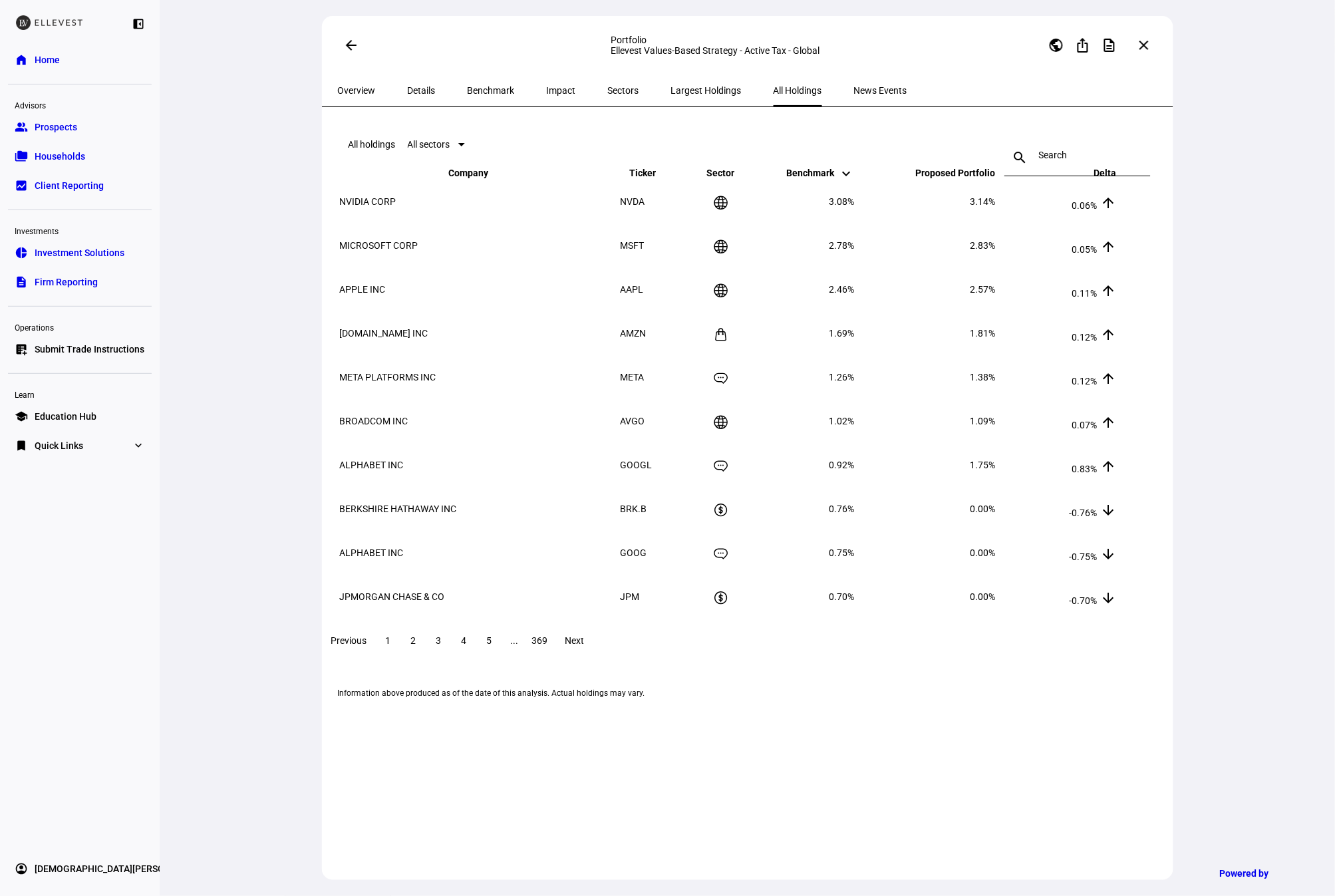
click at [1039, 160] on input at bounding box center [1078, 155] width 77 height 10
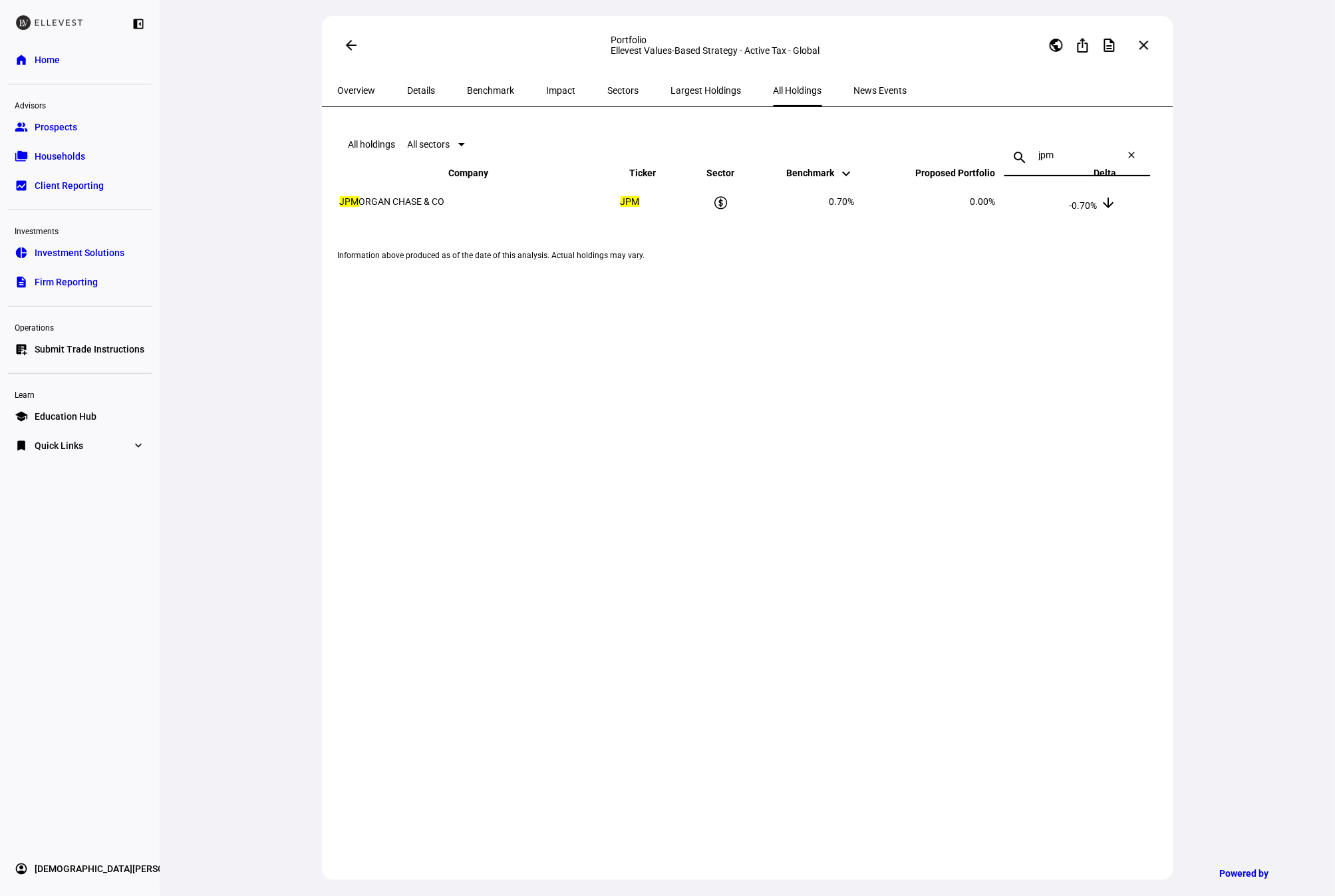
type input "jpm"
